Goal: Task Accomplishment & Management: Complete application form

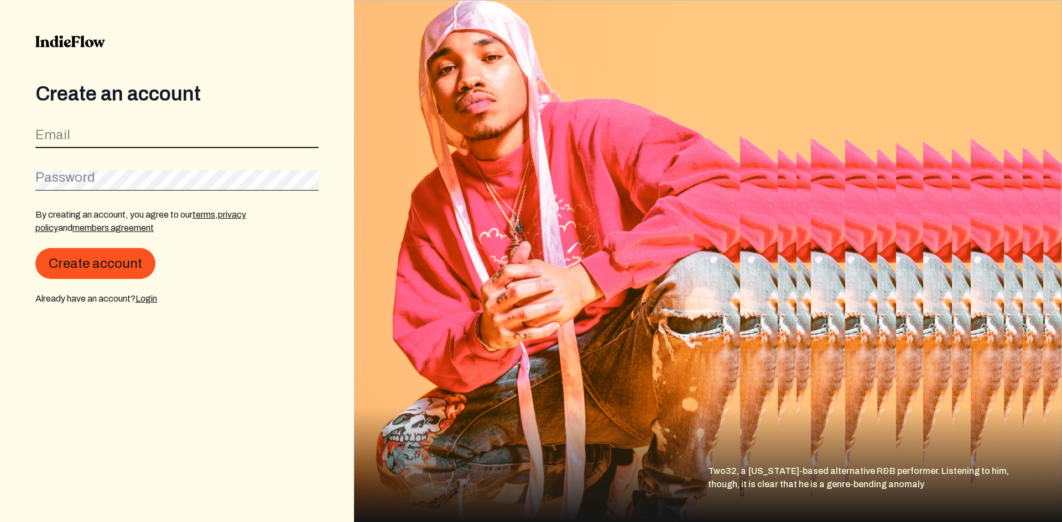
click at [188, 139] on input "email" at bounding box center [176, 137] width 283 height 21
type input "chrillzjen@gmail.com"
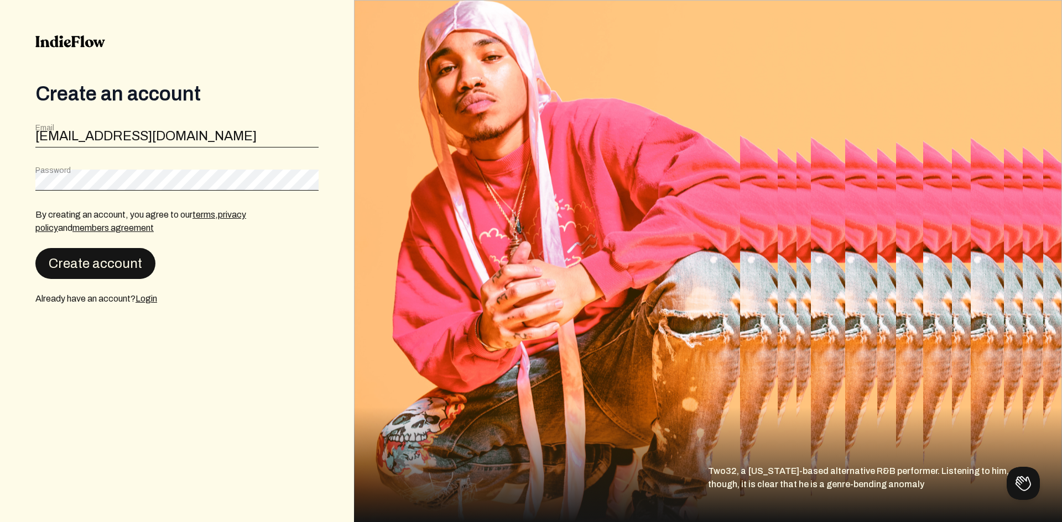
click at [138, 261] on button "Create account" at bounding box center [95, 263] width 120 height 31
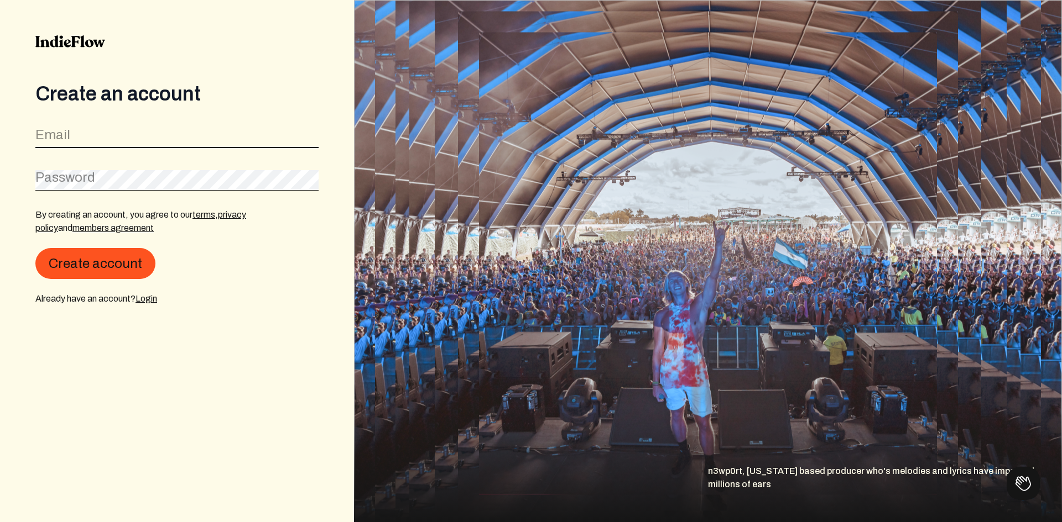
click at [122, 137] on input "email" at bounding box center [176, 137] width 283 height 21
